Goal: Book appointment/travel/reservation

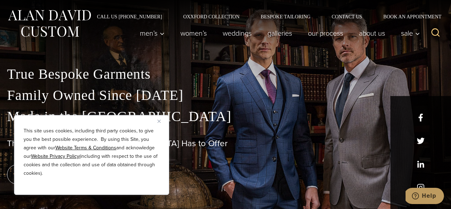
click at [160, 119] on img "Close" at bounding box center [158, 120] width 3 height 3
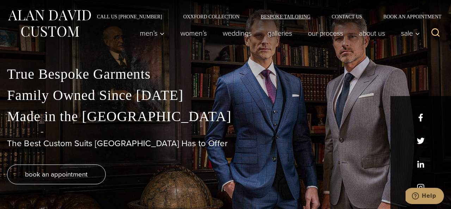
click at [267, 18] on link "Bespoke Tailoring" at bounding box center [285, 16] width 71 height 5
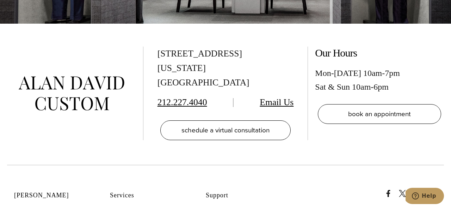
scroll to position [2662, 0]
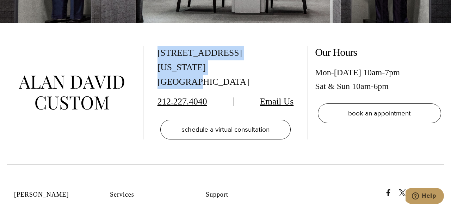
drag, startPoint x: 158, startPoint y: 41, endPoint x: 241, endPoint y: 60, distance: 85.3
click at [241, 60] on div "[STREET_ADDRESS][US_STATE]" at bounding box center [225, 67] width 136 height 43
copy div "[STREET_ADDRESS][US_STATE]"
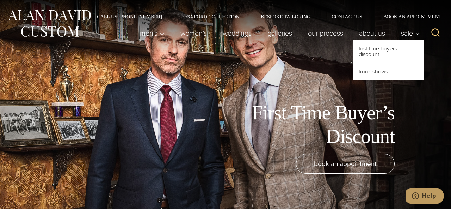
click at [379, 49] on link "First-Time Buyers Discount" at bounding box center [388, 51] width 70 height 23
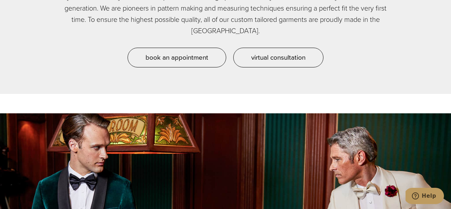
scroll to position [571, 0]
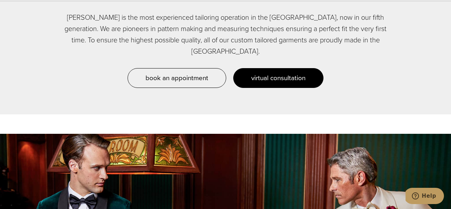
click at [297, 68] on link "virtual consultation" at bounding box center [278, 78] width 90 height 20
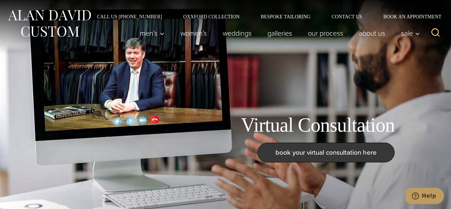
click at [312, 154] on span "book your virtual consultation here" at bounding box center [326, 152] width 101 height 10
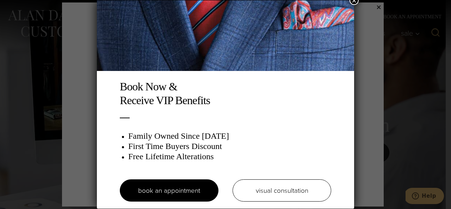
click at [353, 2] on button "×" at bounding box center [354, 0] width 9 height 9
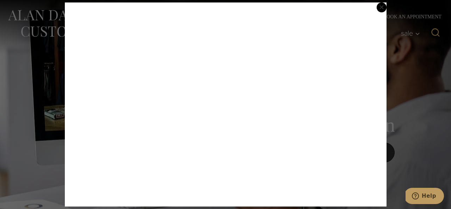
click at [385, 6] on button "×" at bounding box center [382, 7] width 10 height 10
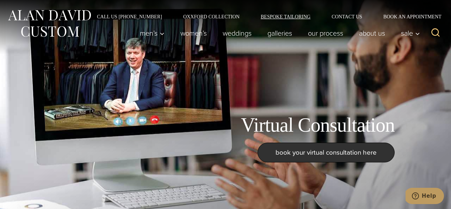
click at [283, 16] on link "Bespoke Tailoring" at bounding box center [285, 16] width 71 height 5
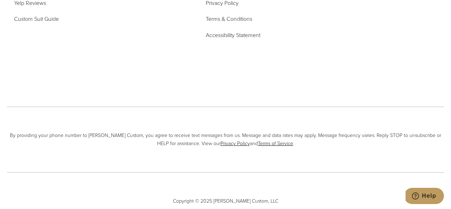
scroll to position [2955, 0]
